Goal: Navigation & Orientation: Go to known website

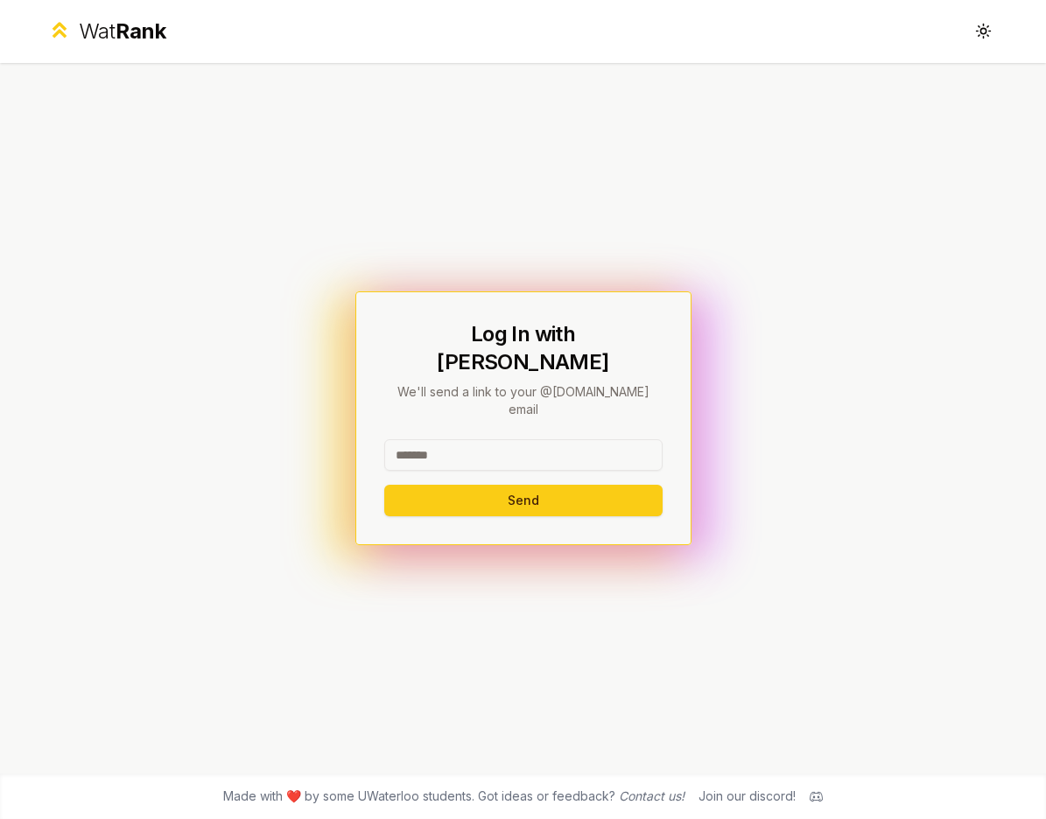
click at [464, 440] on input at bounding box center [523, 455] width 278 height 32
click at [106, 32] on div "Wat Rank" at bounding box center [123, 32] width 88 height 28
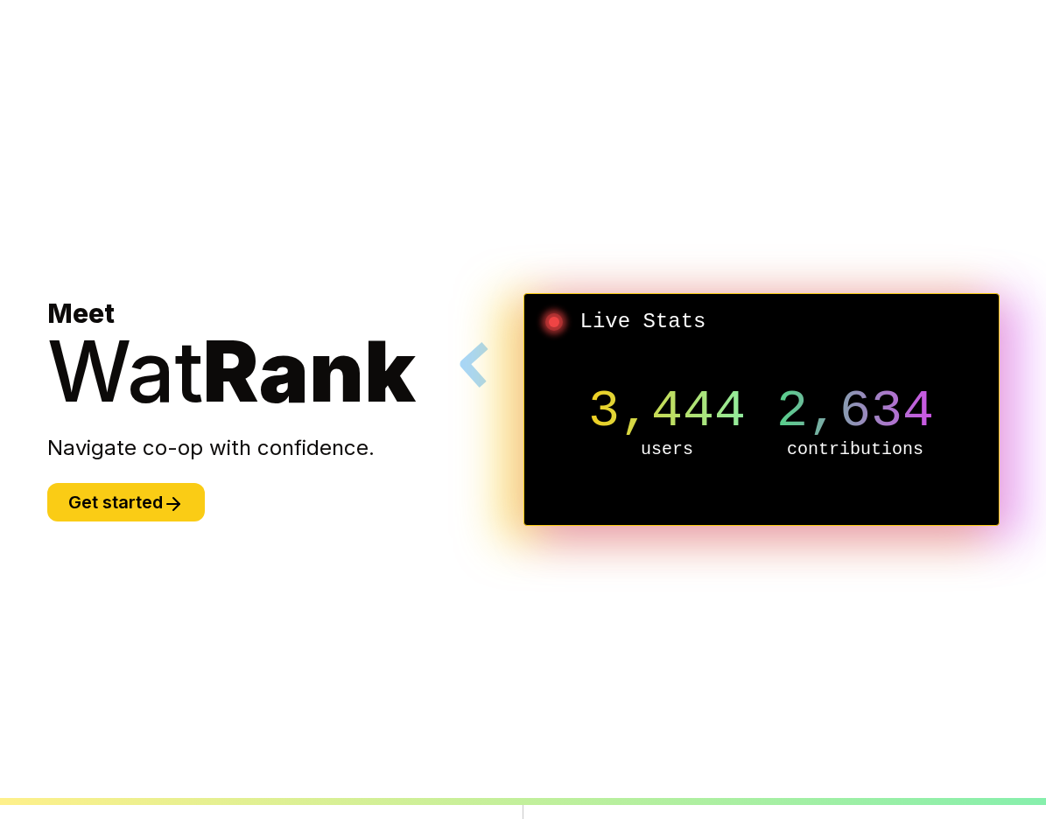
click at [106, 32] on section "Meet Wat Rank Navigate co-op with confidence. Get started Live Stats 3,444 user…" at bounding box center [523, 409] width 1009 height 819
